Goal: Task Accomplishment & Management: Manage account settings

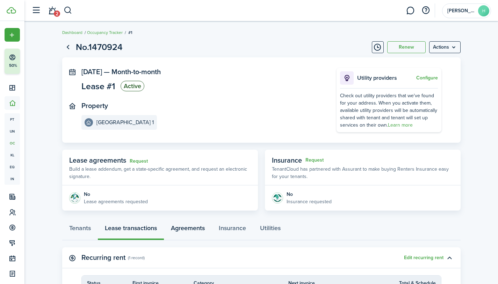
click at [202, 227] on link "Agreements" at bounding box center [188, 229] width 48 height 21
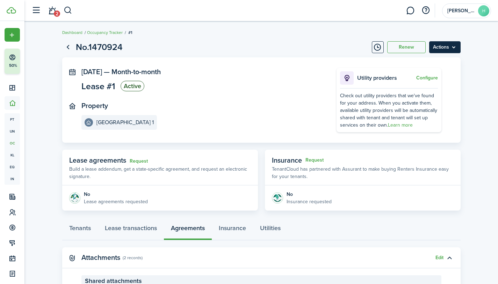
click at [445, 46] on menu-btn "Actions" at bounding box center [444, 47] width 31 height 12
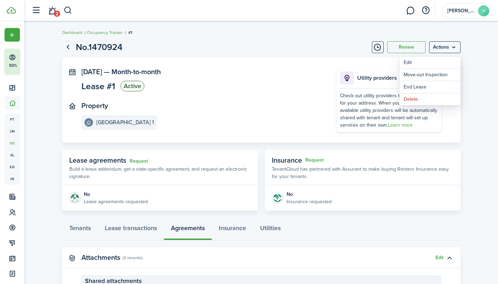
click at [484, 67] on lease-view "No.1470924 Renew Actions [DATE] — Month-to-month Lease #1 Active Property [GEOG…" at bounding box center [260, 202] width 473 height 330
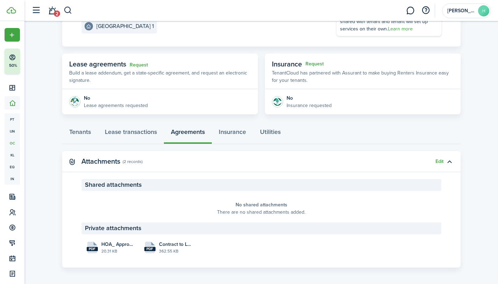
scroll to position [99, 0]
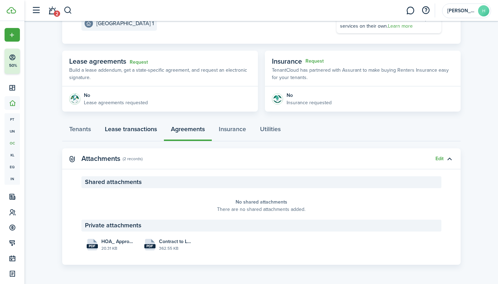
click at [146, 129] on link "Lease transactions" at bounding box center [131, 130] width 66 height 21
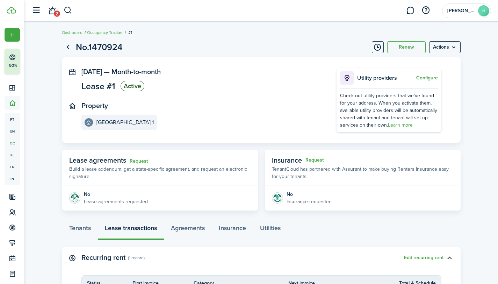
click at [433, 79] on button "Configure" at bounding box center [427, 78] width 22 height 6
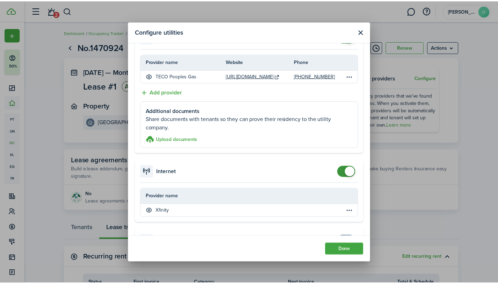
scroll to position [173, 0]
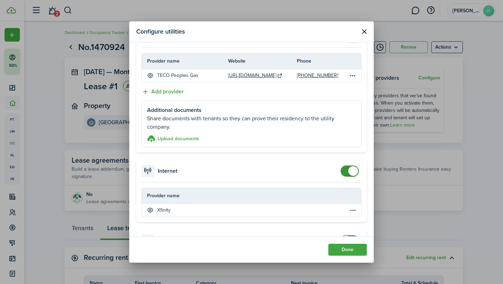
click at [364, 30] on button "Close modal" at bounding box center [364, 31] width 9 height 9
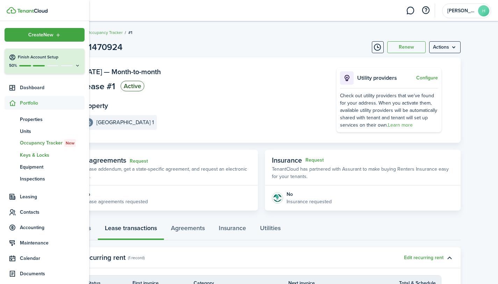
click at [39, 155] on span "Keys & Locks" at bounding box center [52, 154] width 65 height 7
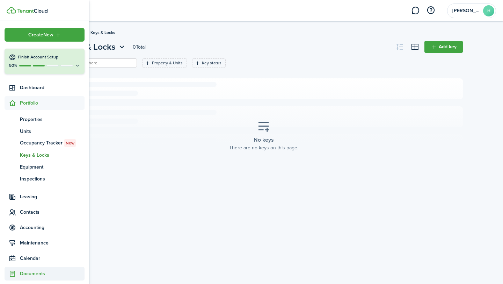
click at [18, 274] on sidebar-link-icon at bounding box center [12, 273] width 15 height 7
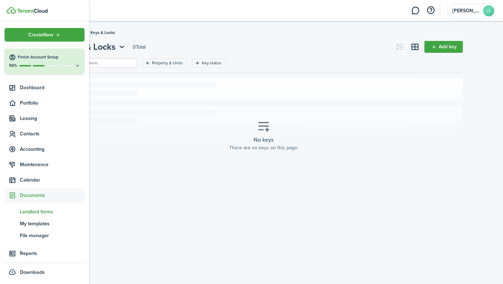
click at [51, 210] on span "Landlord forms" at bounding box center [52, 211] width 65 height 7
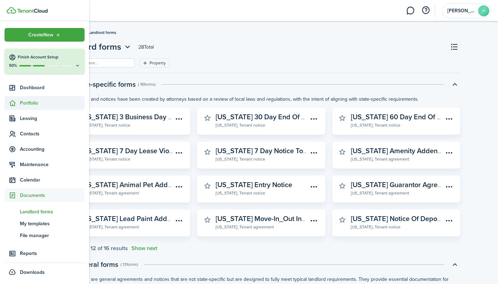
click at [34, 102] on span "Portfolio" at bounding box center [52, 102] width 65 height 7
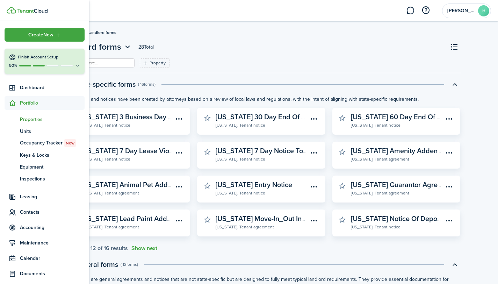
click at [29, 117] on span "Properties" at bounding box center [52, 119] width 65 height 7
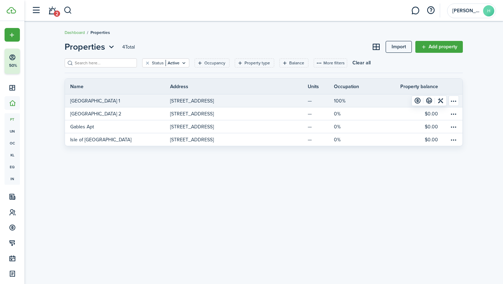
click at [88, 101] on p "[GEOGRAPHIC_DATA] 1" at bounding box center [95, 100] width 50 height 7
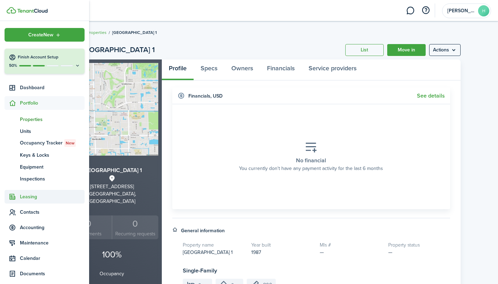
click at [26, 195] on span "Leasing" at bounding box center [52, 196] width 65 height 7
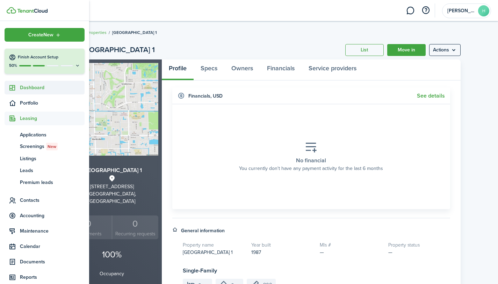
click at [37, 87] on span "Dashboard" at bounding box center [52, 87] width 65 height 7
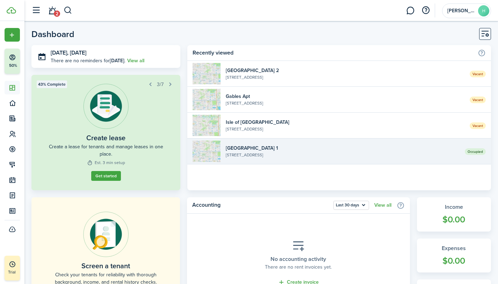
click at [252, 145] on widget-list-item-title "[GEOGRAPHIC_DATA] 1" at bounding box center [343, 147] width 234 height 7
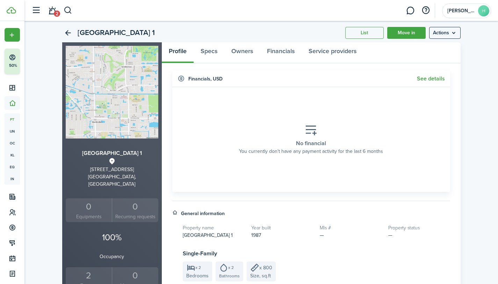
scroll to position [14, 0]
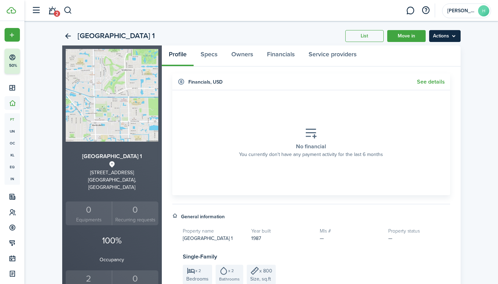
click at [443, 34] on menu-btn "Actions" at bounding box center [444, 36] width 31 height 12
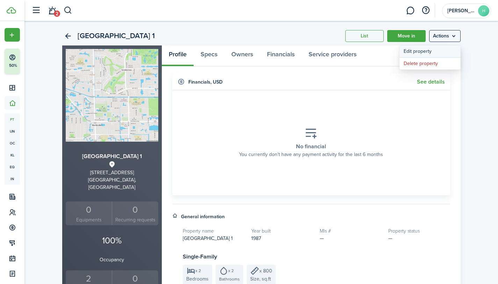
click at [413, 49] on link "Edit property" at bounding box center [429, 51] width 61 height 12
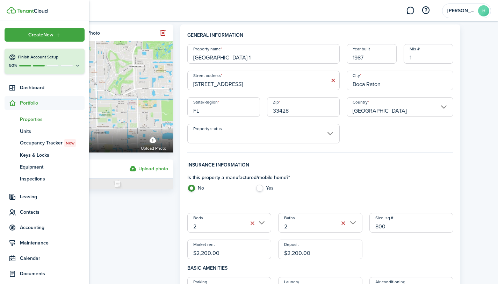
click at [13, 101] on icon at bounding box center [12, 103] width 7 height 7
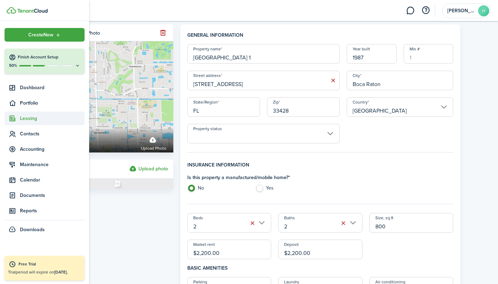
click at [22, 124] on span "Leasing" at bounding box center [45, 118] width 80 height 14
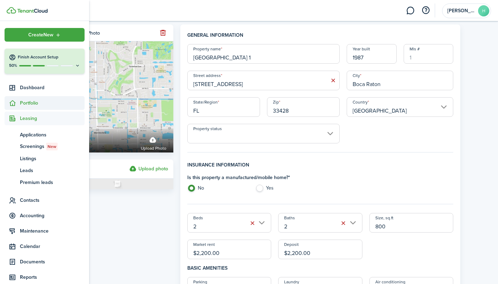
click at [28, 101] on span "Portfolio" at bounding box center [52, 102] width 65 height 7
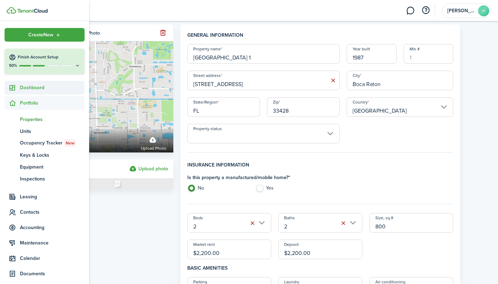
click at [28, 87] on span "Dashboard" at bounding box center [52, 87] width 65 height 7
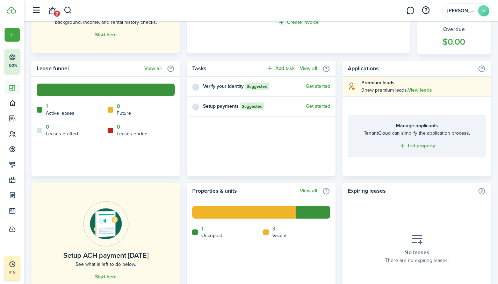
scroll to position [259, 0]
click at [147, 66] on link "View all" at bounding box center [152, 69] width 17 height 6
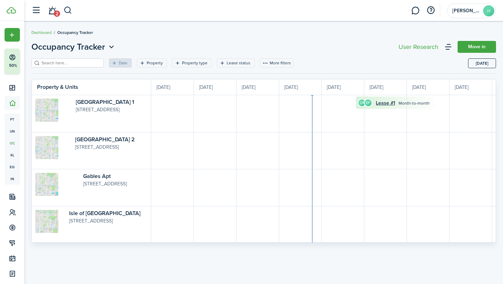
scroll to position [0, 128]
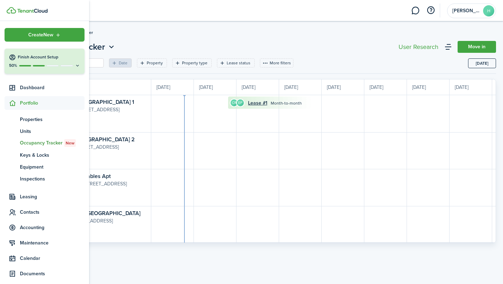
click at [43, 63] on div "50%" at bounding box center [45, 66] width 72 height 6
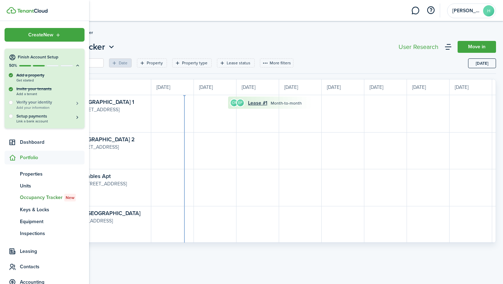
click at [30, 107] on span "Add your information" at bounding box center [48, 108] width 64 height 4
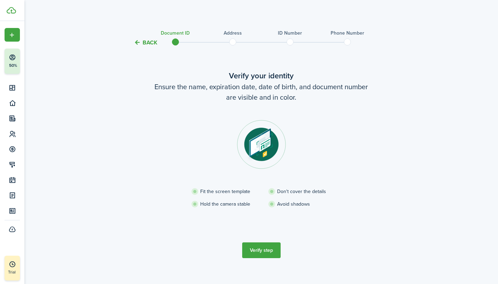
click at [256, 248] on button "Verify step" at bounding box center [261, 250] width 38 height 16
click at [266, 148] on img at bounding box center [261, 144] width 49 height 49
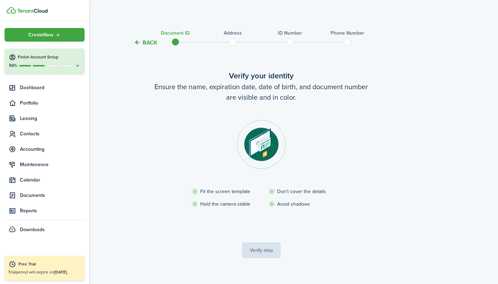
click at [45, 61] on button "Finish Account Setup 50%" at bounding box center [45, 61] width 80 height 25
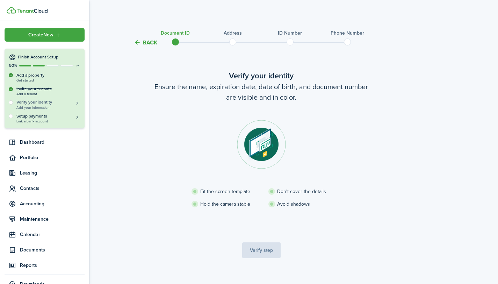
click at [65, 106] on span "Add your information" at bounding box center [48, 108] width 64 height 4
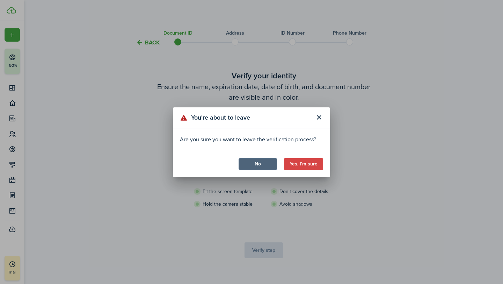
click at [250, 167] on button "No" at bounding box center [258, 164] width 38 height 12
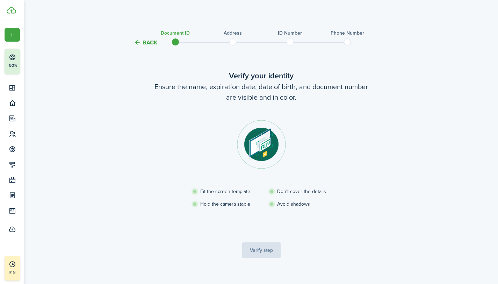
click at [364, 117] on verification-wizard-document "Verify your identity Ensure the name, expiration date, date of birth, and docum…" at bounding box center [261, 147] width 293 height 155
click at [400, 140] on verification-wizard-document "Verify your identity Ensure the name, expiration date, date of birth, and docum…" at bounding box center [261, 147] width 293 height 155
click at [143, 43] on button "Back" at bounding box center [145, 42] width 23 height 7
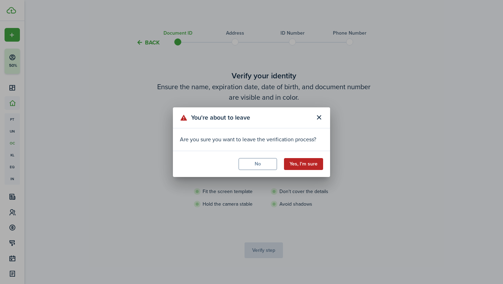
click at [307, 161] on button "Yes, I'm sure" at bounding box center [303, 164] width 39 height 12
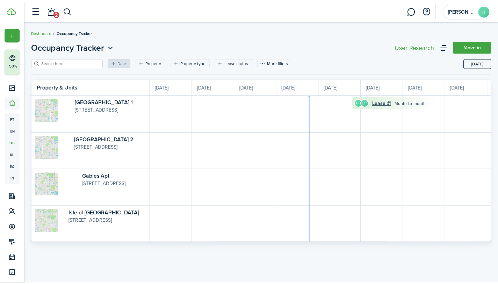
scroll to position [0, 128]
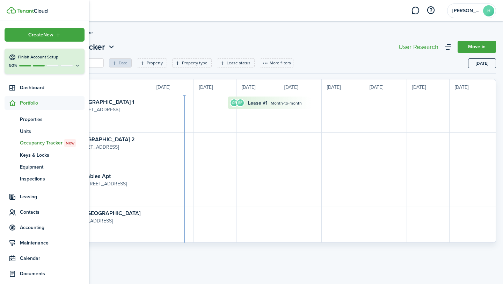
click at [13, 64] on p "50%" at bounding box center [13, 66] width 9 height 6
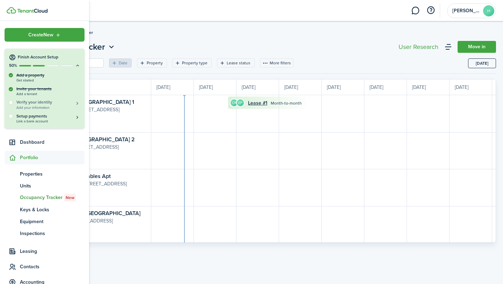
click at [36, 103] on h5 "Verify your identity" at bounding box center [48, 102] width 64 height 6
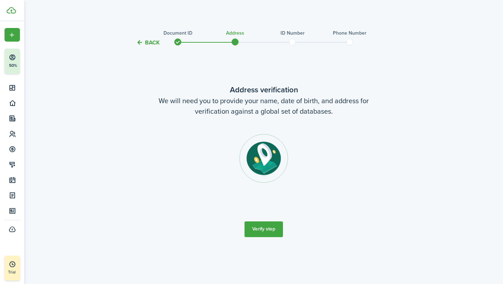
click at [265, 229] on button "Verify step" at bounding box center [264, 229] width 38 height 16
click at [264, 230] on tc-wizard-step "Address verification We will need you to provide your name, date of birth, and …" at bounding box center [263, 160] width 293 height 209
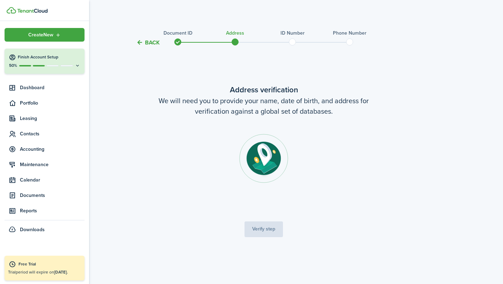
click at [68, 65] on div at bounding box center [66, 65] width 13 height 1
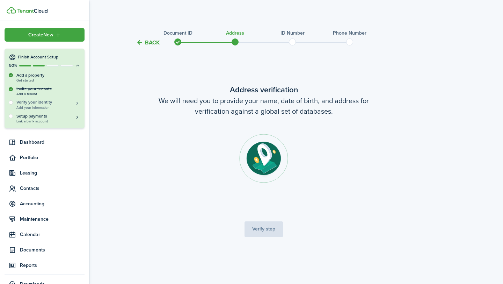
click at [44, 104] on button "Verify your identity Add your information" at bounding box center [48, 104] width 64 height 10
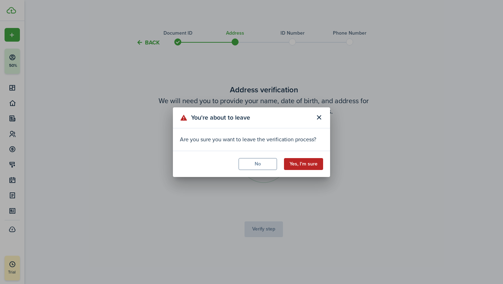
click at [312, 164] on button "Yes, I'm sure" at bounding box center [303, 164] width 39 height 12
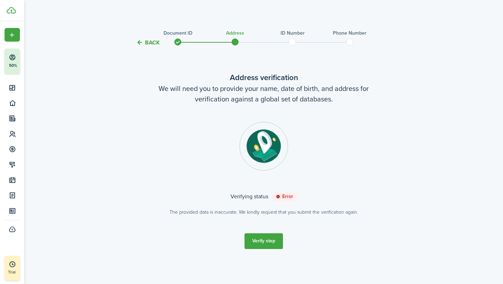
click at [269, 240] on button "Verify step" at bounding box center [264, 241] width 38 height 16
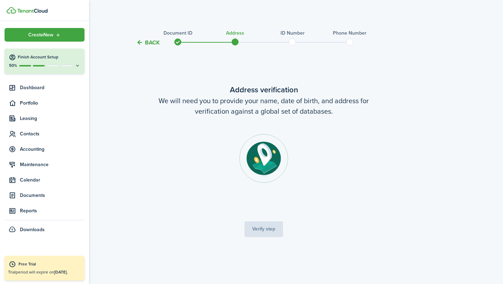
click at [77, 65] on icon at bounding box center [78, 65] width 6 height 5
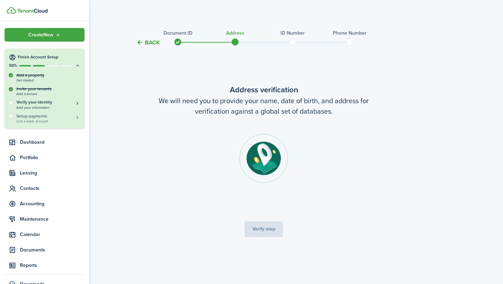
click at [54, 117] on h5 "Setup payments" at bounding box center [48, 116] width 64 height 6
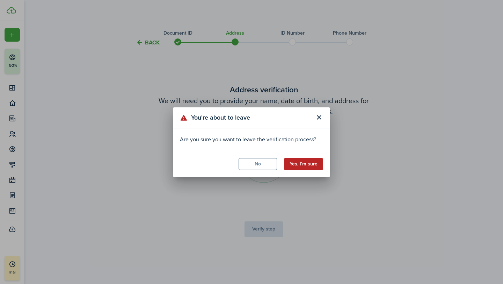
click at [302, 165] on button "Yes, I'm sure" at bounding box center [303, 164] width 39 height 12
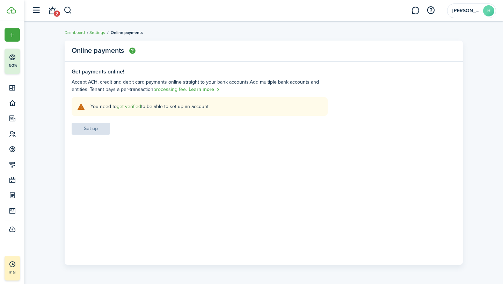
click at [131, 108] on link "get verified" at bounding box center [129, 106] width 24 height 7
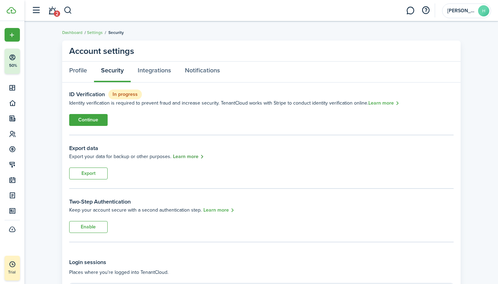
click at [184, 156] on link "Learn more" at bounding box center [188, 157] width 31 height 8
click at [161, 68] on link "Integrations" at bounding box center [154, 71] width 47 height 21
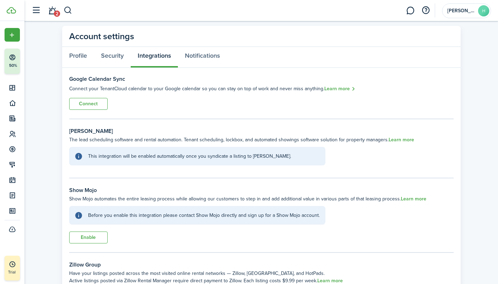
scroll to position [13, 0]
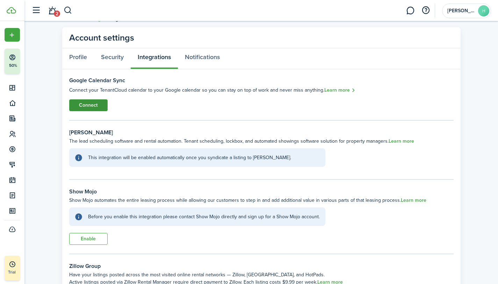
click at [100, 102] on button "Connect" at bounding box center [88, 105] width 38 height 12
click at [199, 60] on link "Notifications" at bounding box center [202, 58] width 49 height 21
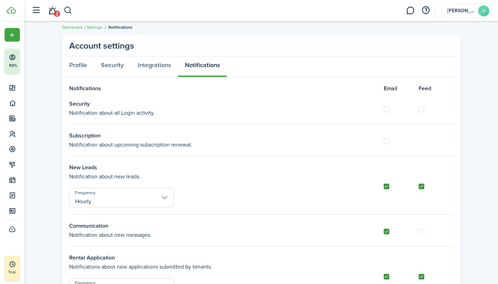
scroll to position [2, 0]
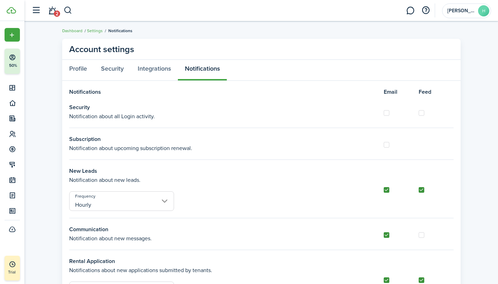
click at [387, 145] on label at bounding box center [387, 145] width 6 height 6
click at [384, 145] on input "checkbox" at bounding box center [383, 144] width 0 height 0
checkbox input "true"
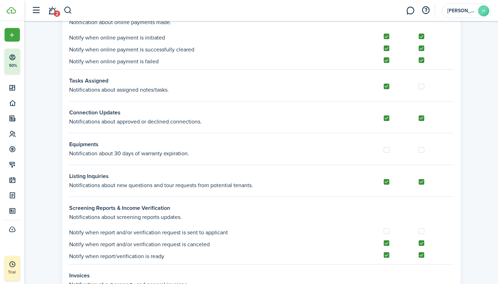
scroll to position [313, 0]
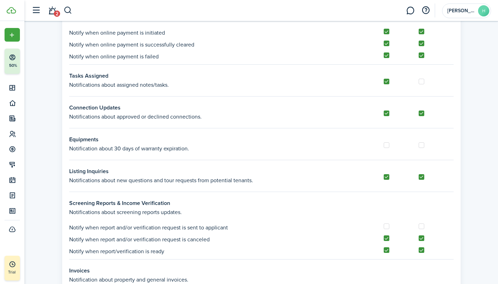
click at [388, 145] on label at bounding box center [387, 145] width 6 height 6
click at [384, 145] on input "checkbox" at bounding box center [383, 145] width 0 height 0
checkbox input "true"
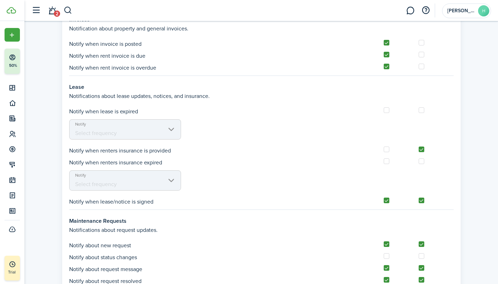
scroll to position [564, 0]
click at [422, 108] on label at bounding box center [422, 110] width 6 height 6
click at [419, 110] on input "checkbox" at bounding box center [418, 110] width 0 height 0
checkbox input "true"
click at [387, 110] on label at bounding box center [387, 110] width 6 height 6
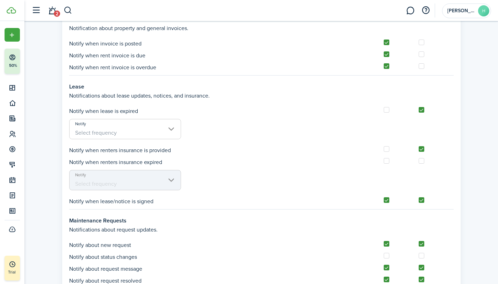
click at [384, 110] on input "checkbox" at bounding box center [383, 110] width 0 height 0
checkbox input "true"
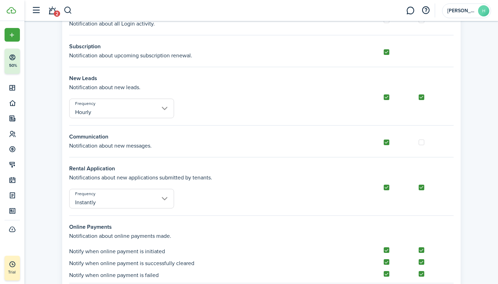
scroll to position [0, 0]
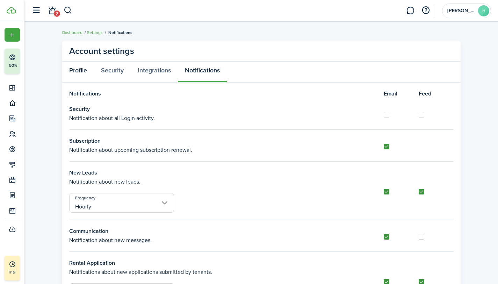
click at [75, 68] on link "Profile" at bounding box center [78, 71] width 32 height 21
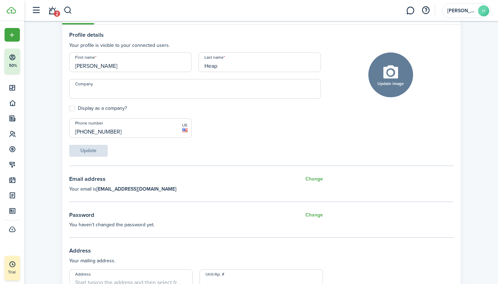
scroll to position [58, 0]
click at [390, 77] on button "Update image" at bounding box center [390, 74] width 45 height 45
click input "Upload file" at bounding box center [0, 0] width 0 height 0
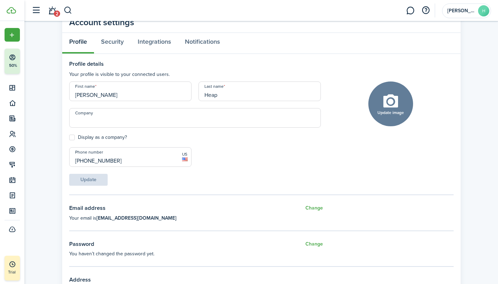
scroll to position [27, 0]
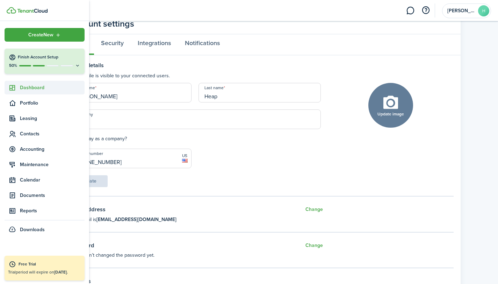
click at [36, 89] on span "Dashboard" at bounding box center [52, 87] width 65 height 7
